Goal: Navigation & Orientation: Find specific page/section

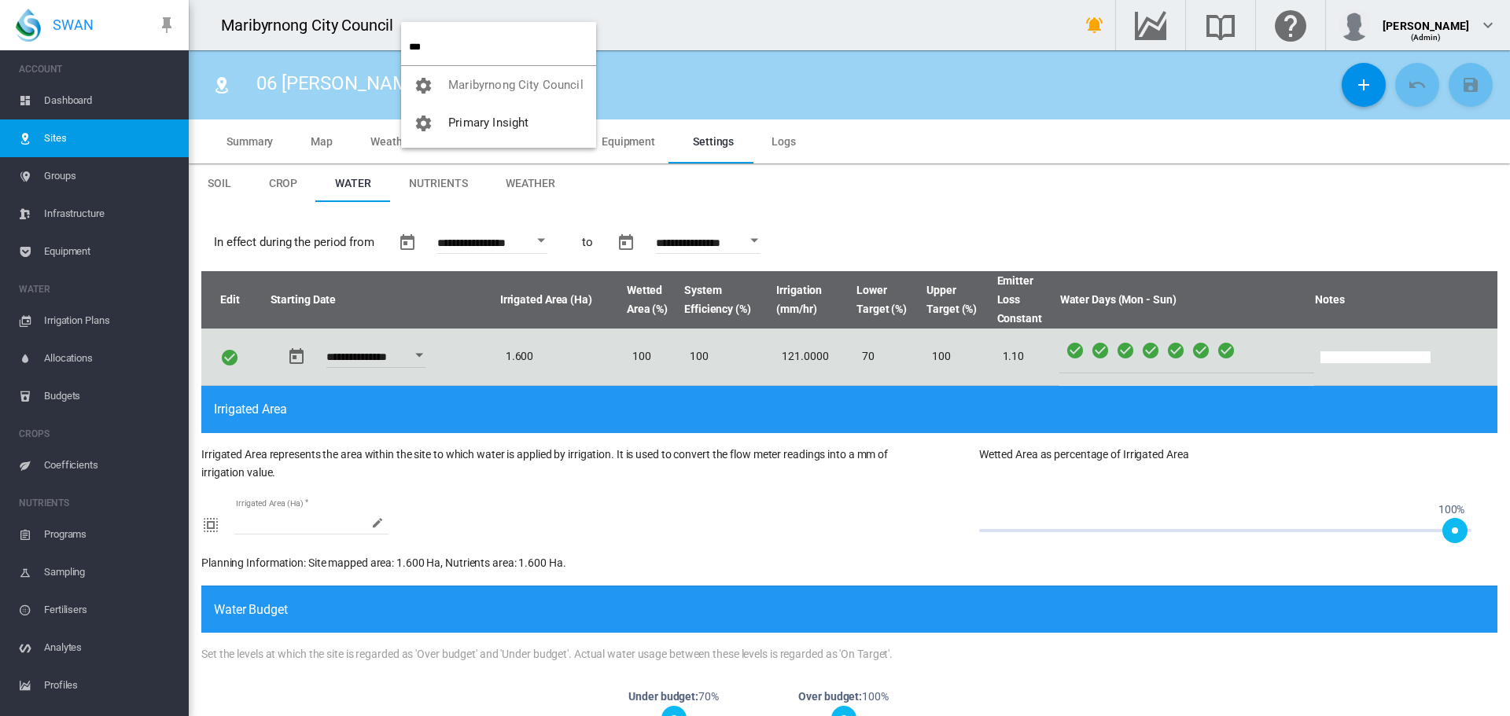
click at [432, 46] on md-backdrop at bounding box center [755, 358] width 1510 height 716
drag, startPoint x: 421, startPoint y: 46, endPoint x: 405, endPoint y: 47, distance: 15.7
click at [405, 47] on md-menu-item "***" at bounding box center [498, 47] width 195 height 38
drag, startPoint x: 432, startPoint y: 51, endPoint x: 410, endPoint y: 44, distance: 23.9
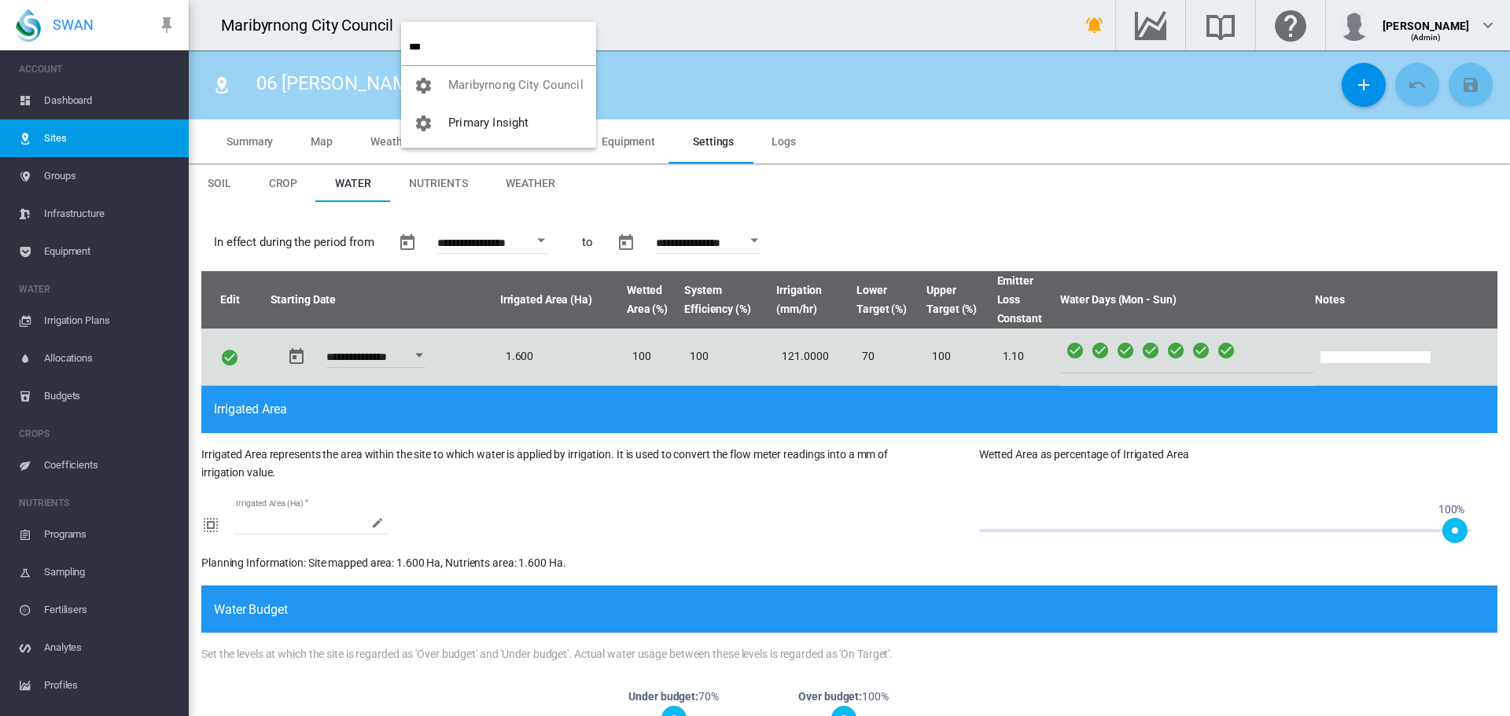
click at [410, 44] on input "***" at bounding box center [502, 46] width 187 height 37
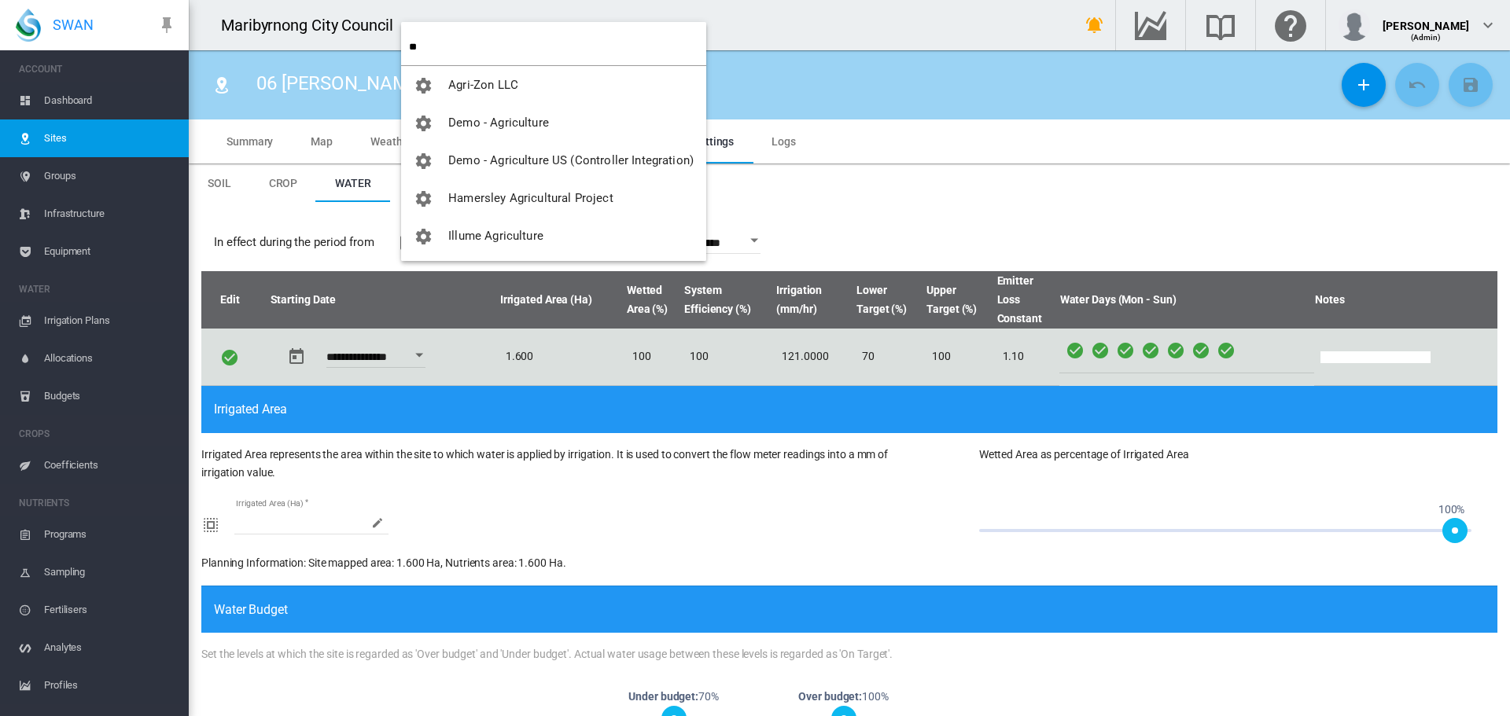
type input "*"
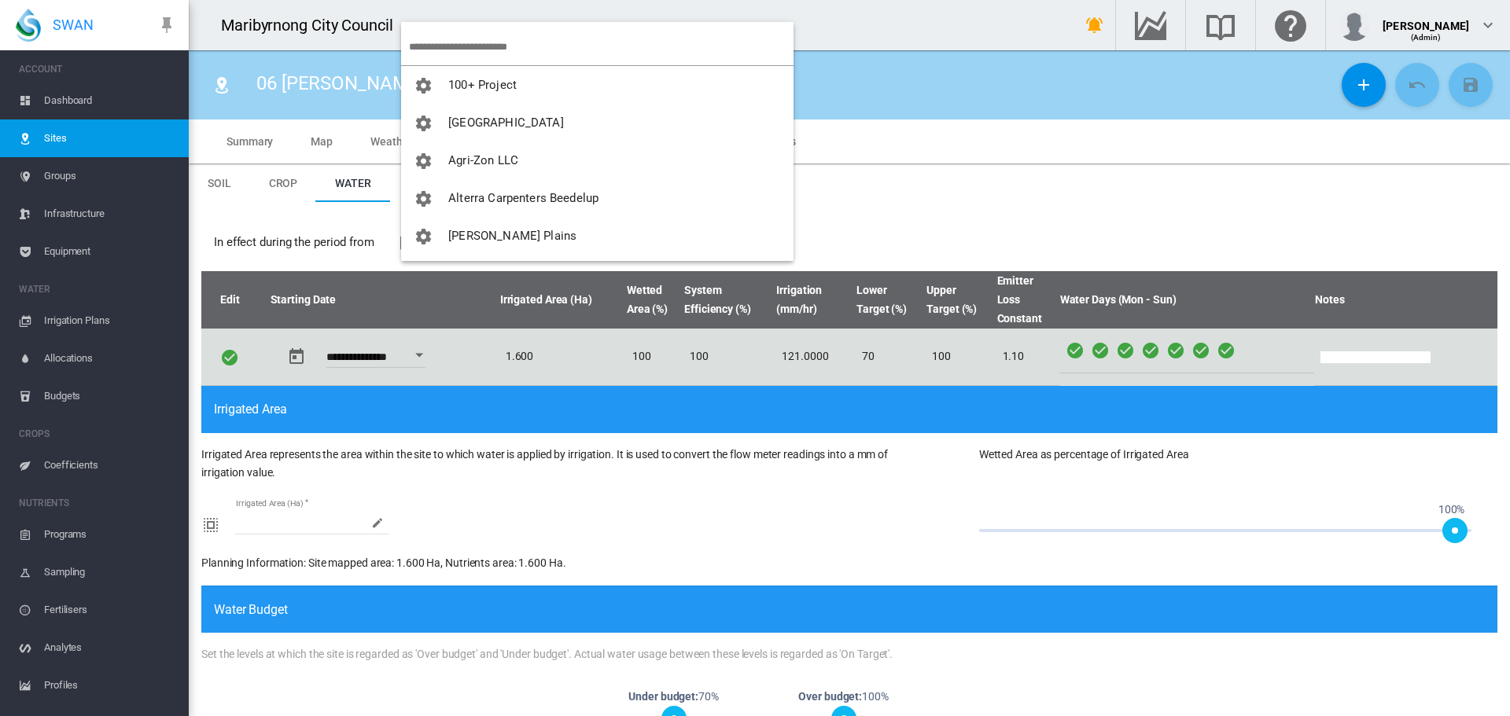
click at [447, 36] on input "search" at bounding box center [601, 46] width 385 height 37
click at [514, 53] on input "search" at bounding box center [601, 46] width 385 height 37
click at [1202, 24] on md-backdrop at bounding box center [755, 358] width 1510 height 716
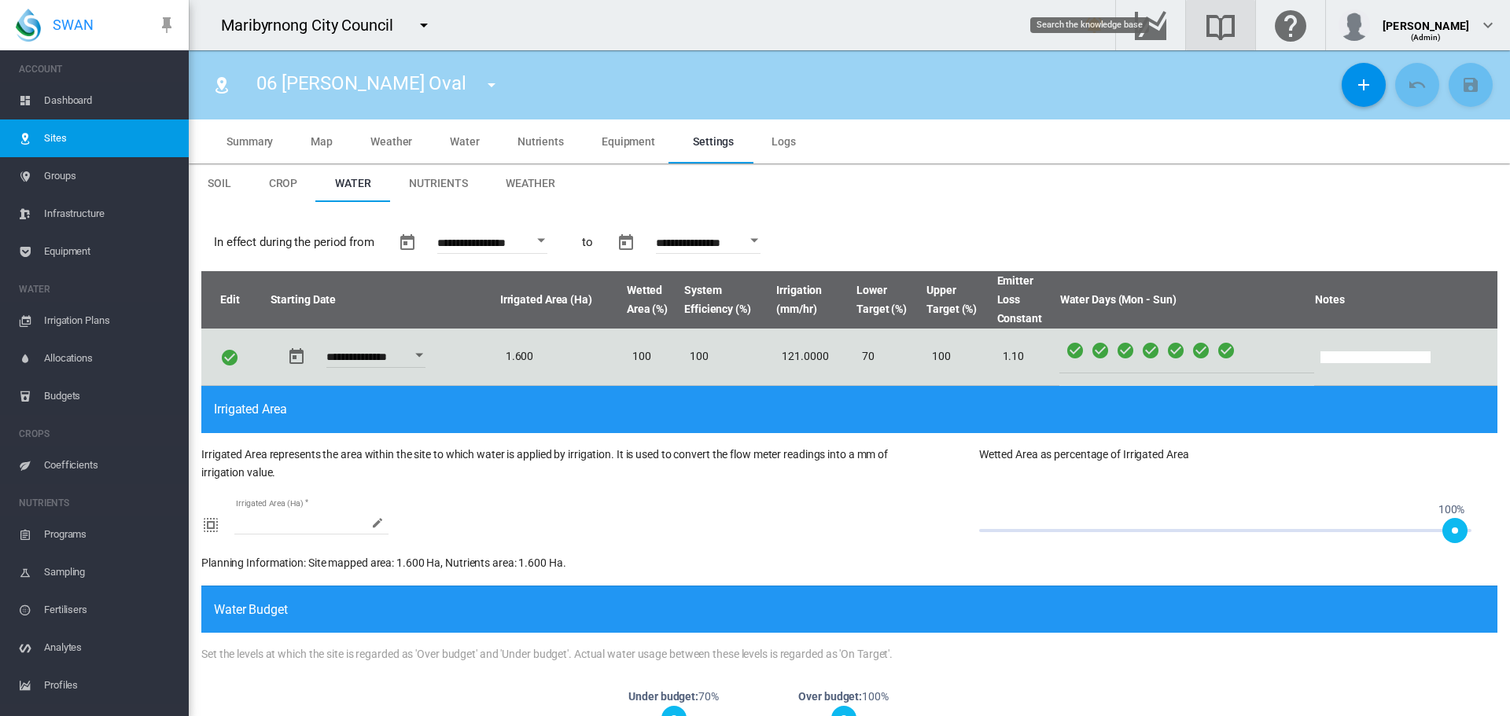
click at [1202, 24] on md-icon "Search the knowledge base" at bounding box center [1221, 25] width 38 height 19
click at [1132, 25] on md-icon "Go to the Data Hub" at bounding box center [1151, 25] width 38 height 19
click at [328, 145] on span "Map" at bounding box center [322, 141] width 22 height 13
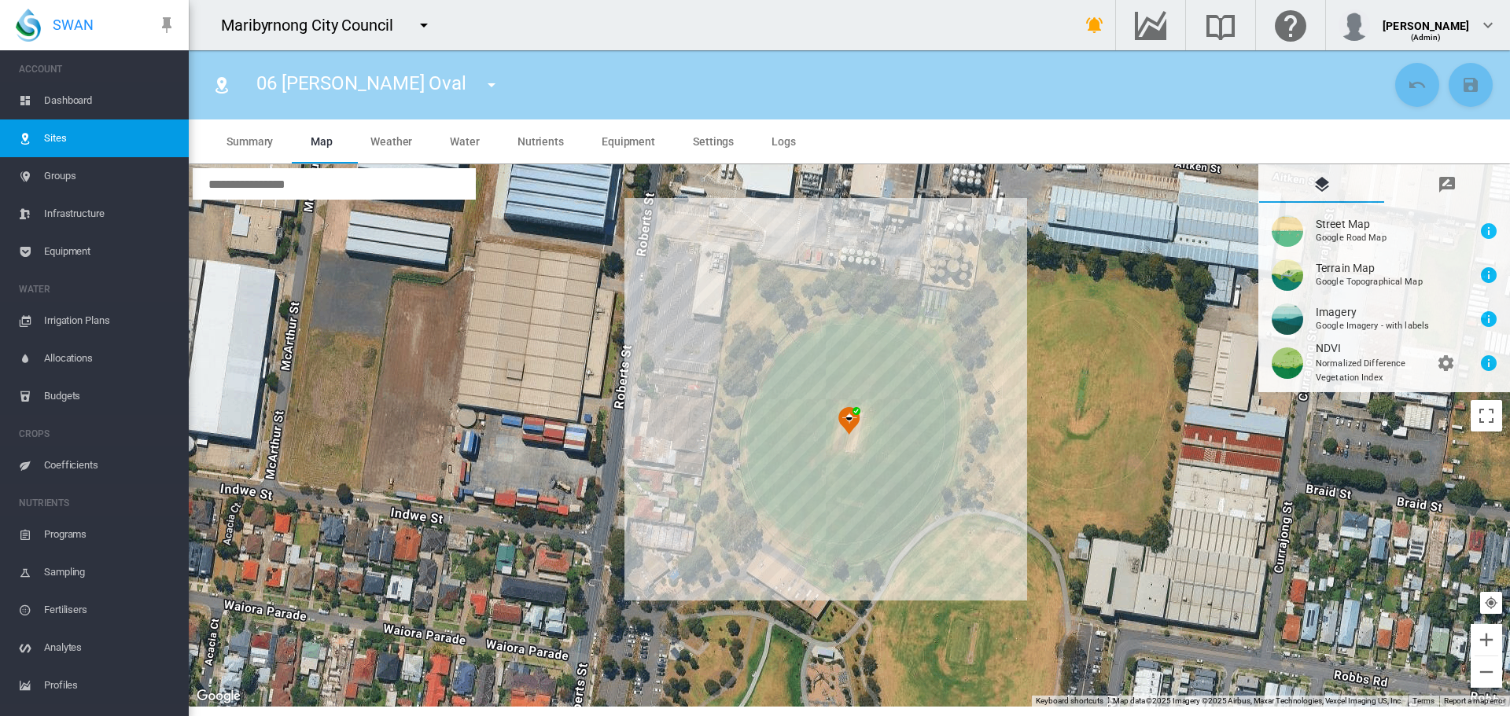
click at [429, 19] on md-icon "icon-menu-down" at bounding box center [423, 25] width 19 height 19
